Goal: Transaction & Acquisition: Purchase product/service

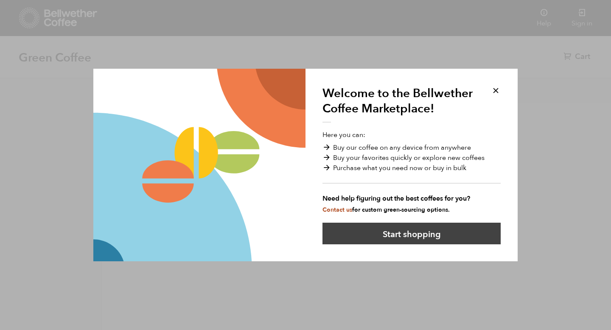
click at [364, 238] on button "Start shopping" at bounding box center [412, 234] width 178 height 22
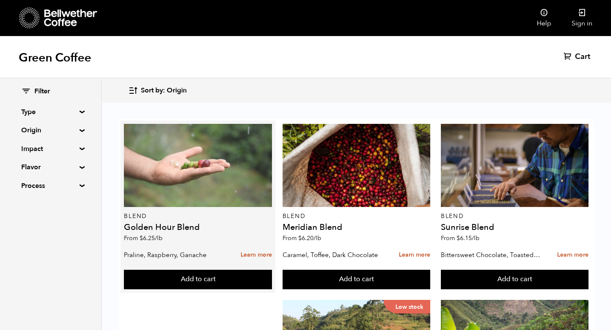
scroll to position [185, 0]
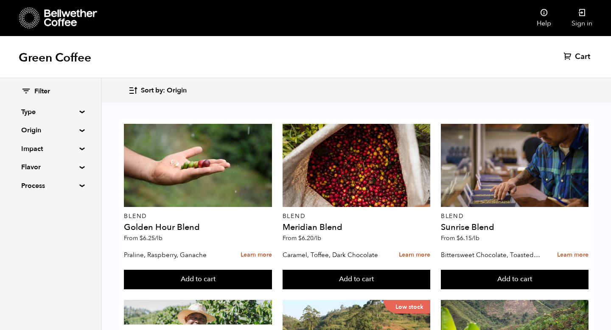
click at [76, 148] on summary "Impact" at bounding box center [50, 149] width 59 height 10
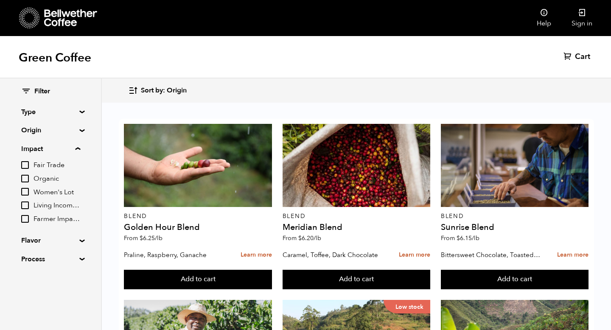
click at [76, 148] on summary "Impact" at bounding box center [50, 149] width 59 height 10
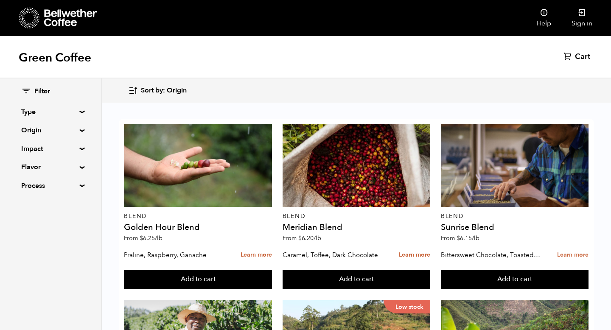
click at [79, 174] on div "Filter Type Blend Single Origin Decaf Seasonal Year Round Origin Blend [GEOGRAP…" at bounding box center [50, 139] width 101 height 121
click at [82, 192] on div "Filter Type Blend Single Origin Decaf Seasonal Year Round Origin Blend [GEOGRAP…" at bounding box center [50, 139] width 101 height 121
click at [82, 189] on div "Filter Type Blend Single Origin Decaf Seasonal Year Round Origin Blend [GEOGRAP…" at bounding box center [50, 139] width 101 height 121
click at [80, 187] on summary "Process" at bounding box center [50, 186] width 59 height 10
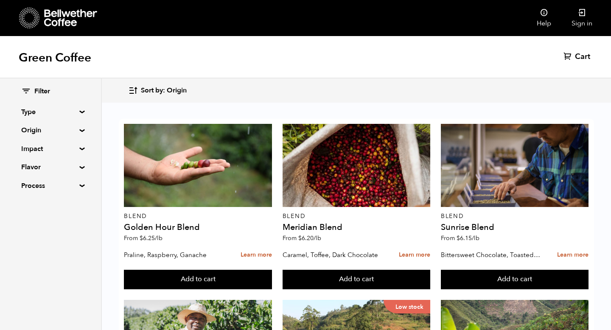
click at [76, 130] on summary "Origin" at bounding box center [50, 130] width 59 height 10
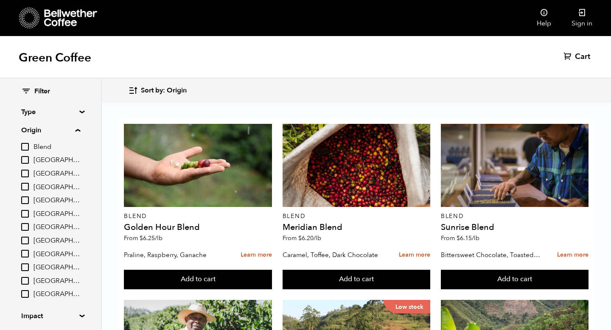
click at [23, 185] on input "[GEOGRAPHIC_DATA]" at bounding box center [25, 187] width 8 height 8
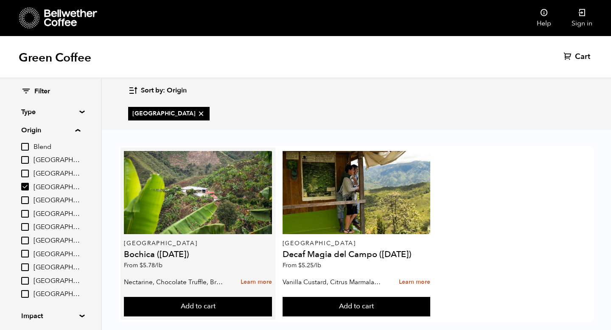
scroll to position [13, 0]
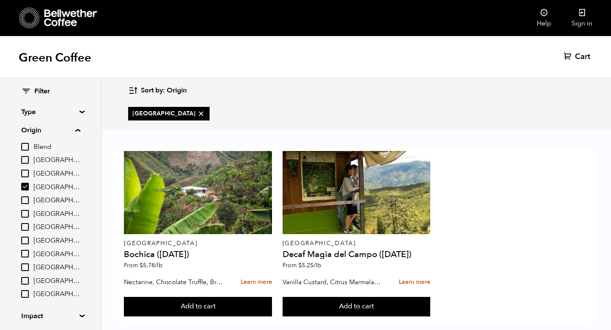
click at [28, 183] on input "[GEOGRAPHIC_DATA]" at bounding box center [25, 187] width 8 height 8
checkbox input "false"
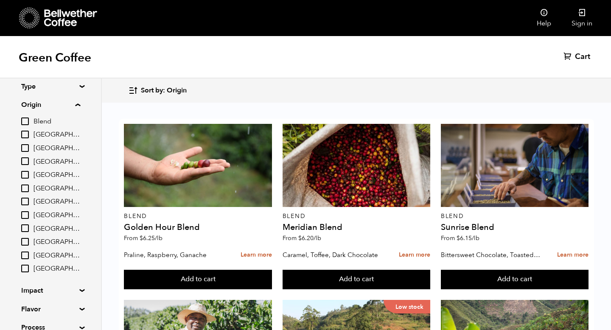
scroll to position [20, 0]
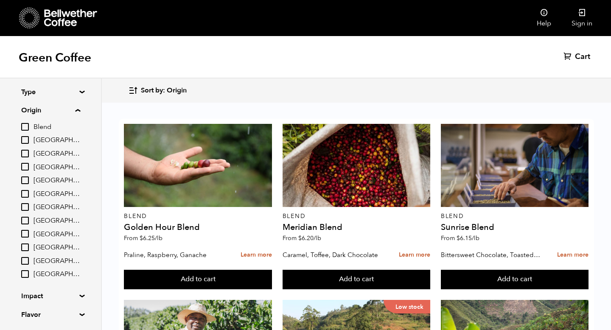
click at [26, 208] on input "[GEOGRAPHIC_DATA]" at bounding box center [25, 207] width 8 height 8
checkbox input "true"
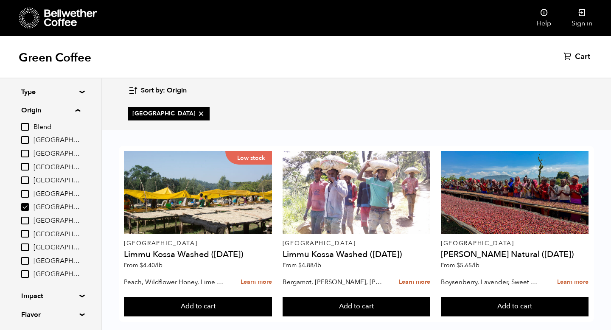
scroll to position [0, 0]
